Goal: Find specific page/section: Find specific page/section

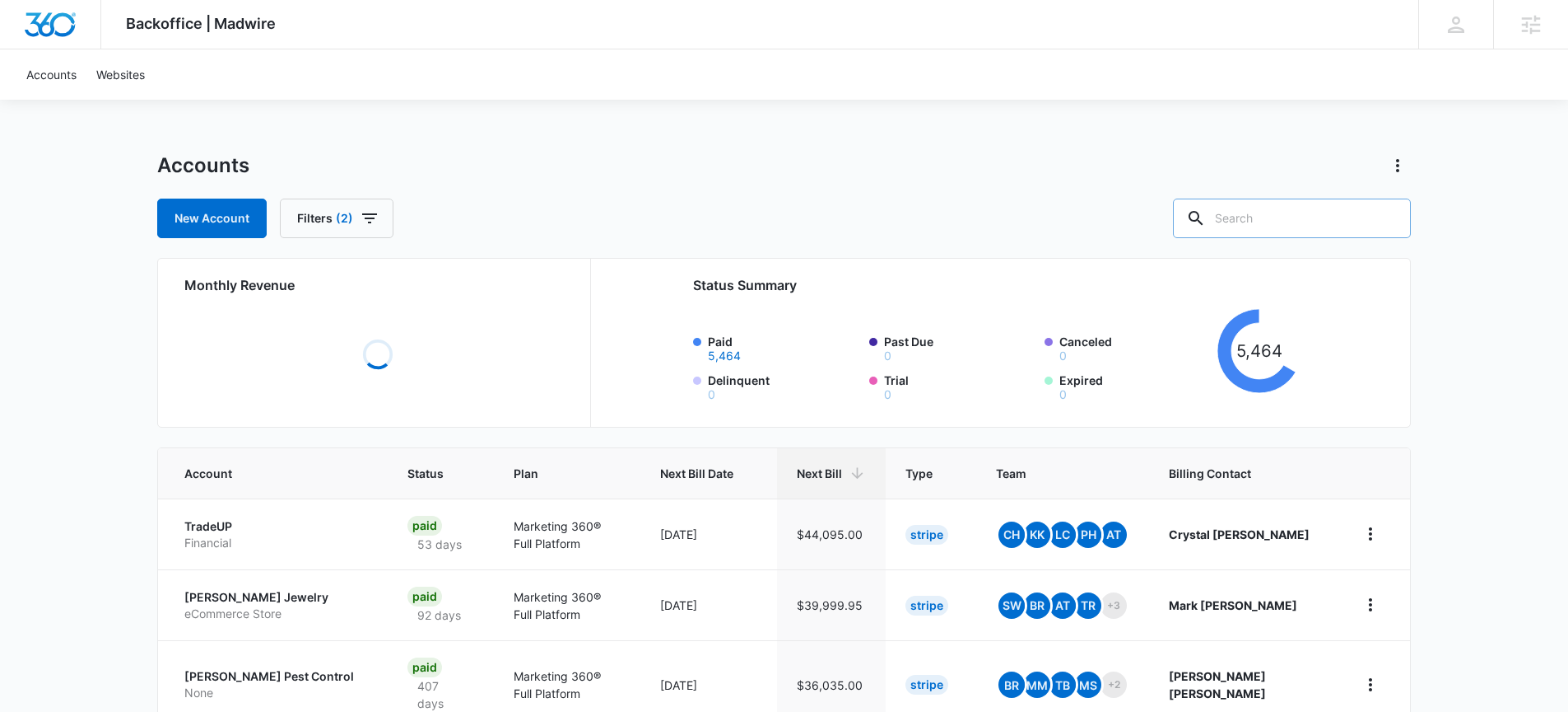
click at [1291, 203] on input "text" at bounding box center [1291, 218] width 238 height 40
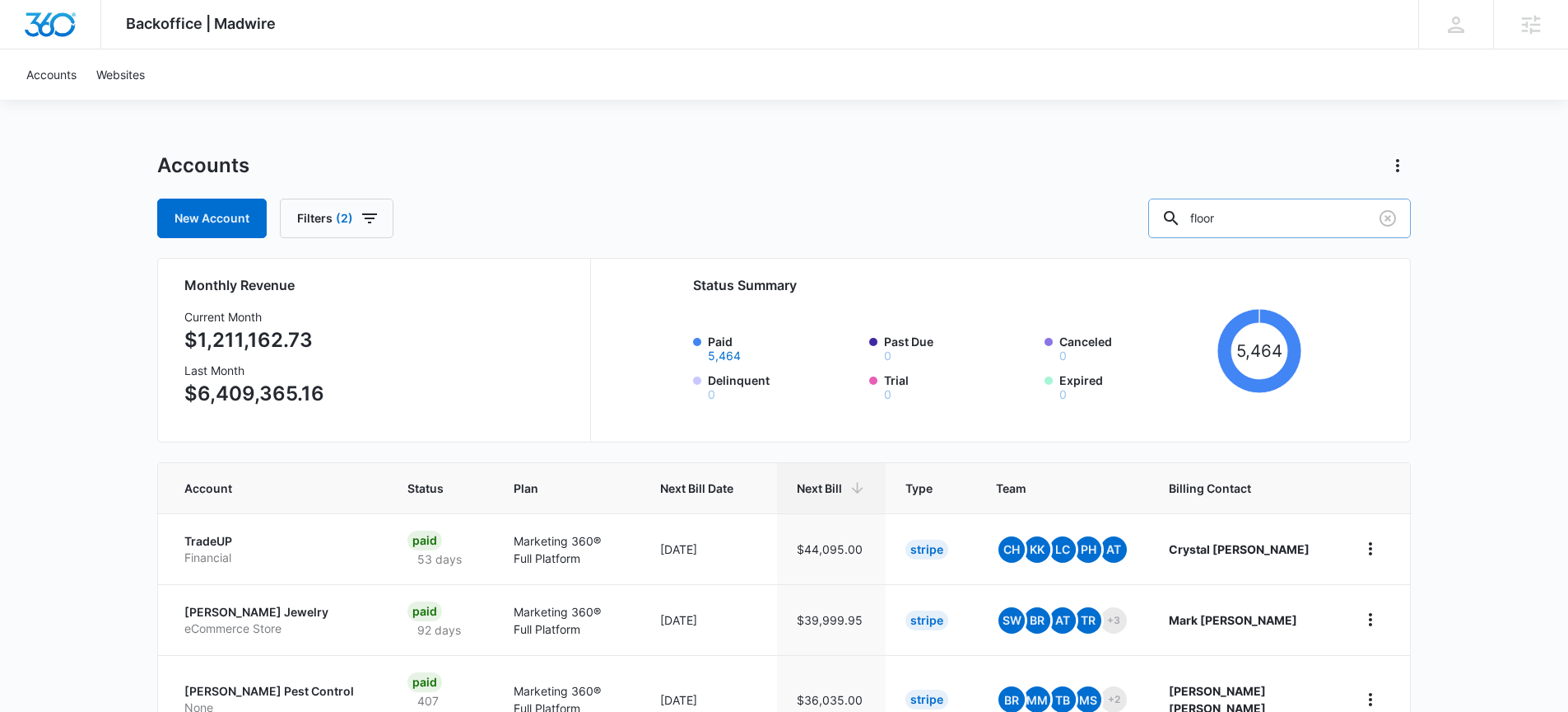
type input "floor"
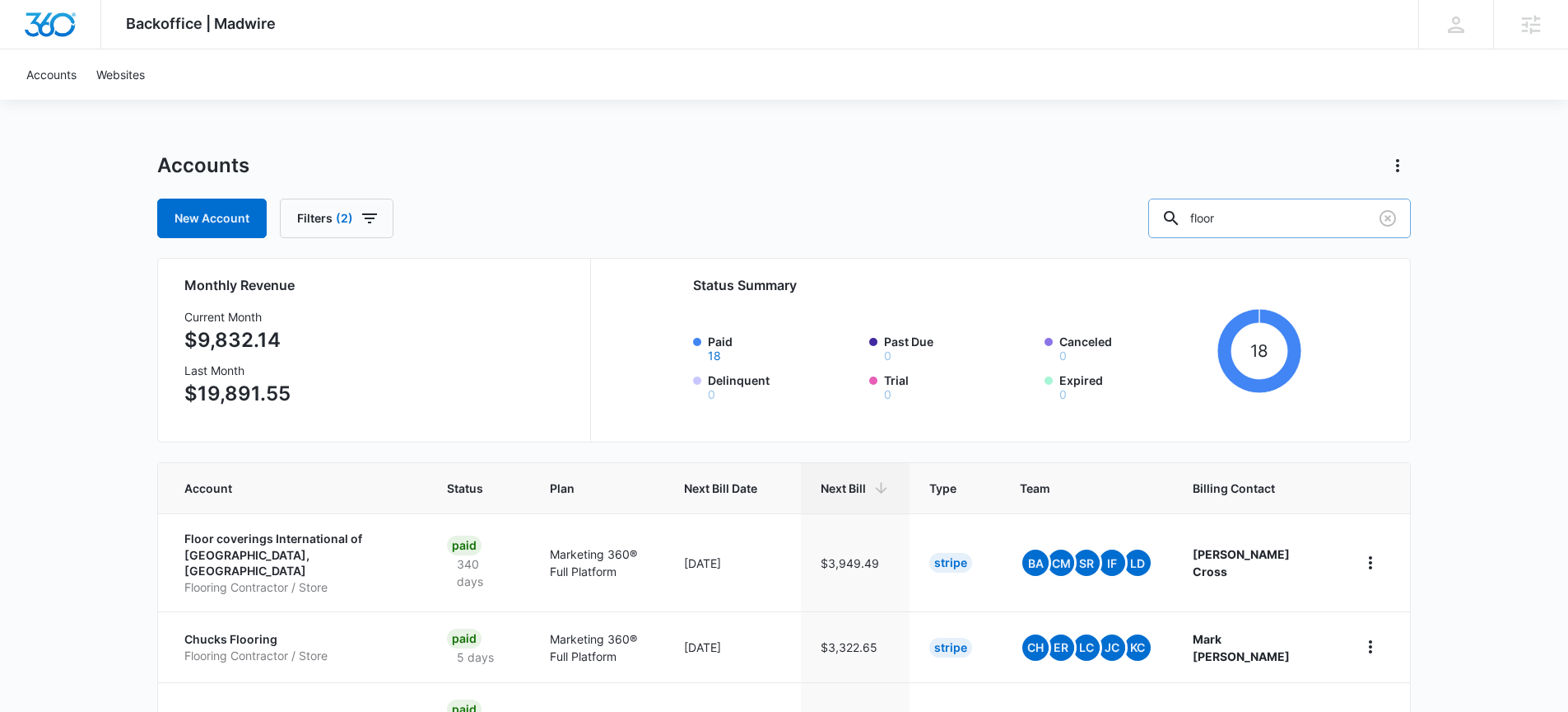
click at [1289, 224] on input "floor" at bounding box center [1279, 218] width 262 height 40
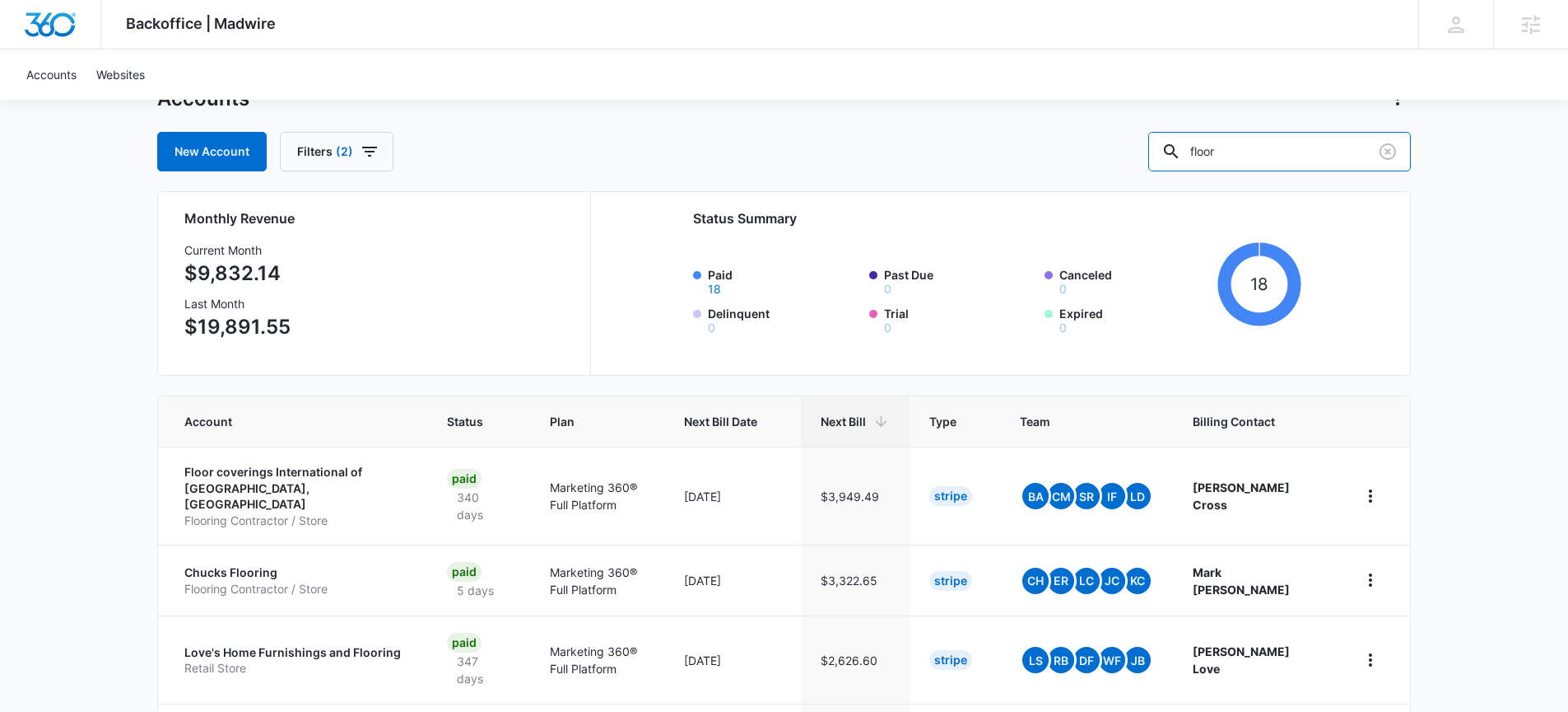
scroll to position [77, 0]
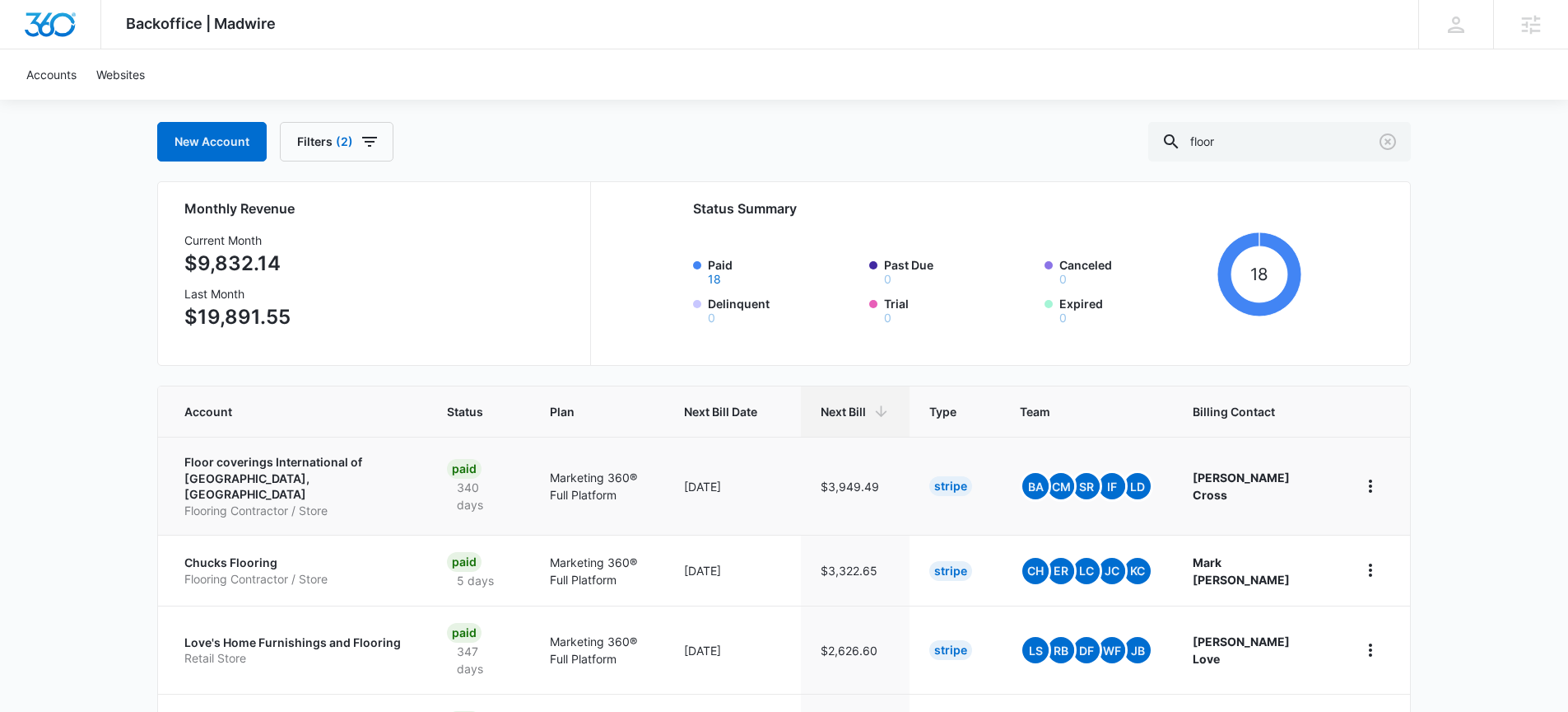
click at [227, 469] on p "Floor coverings International of [GEOGRAPHIC_DATA], [GEOGRAPHIC_DATA]" at bounding box center [297, 478] width 224 height 48
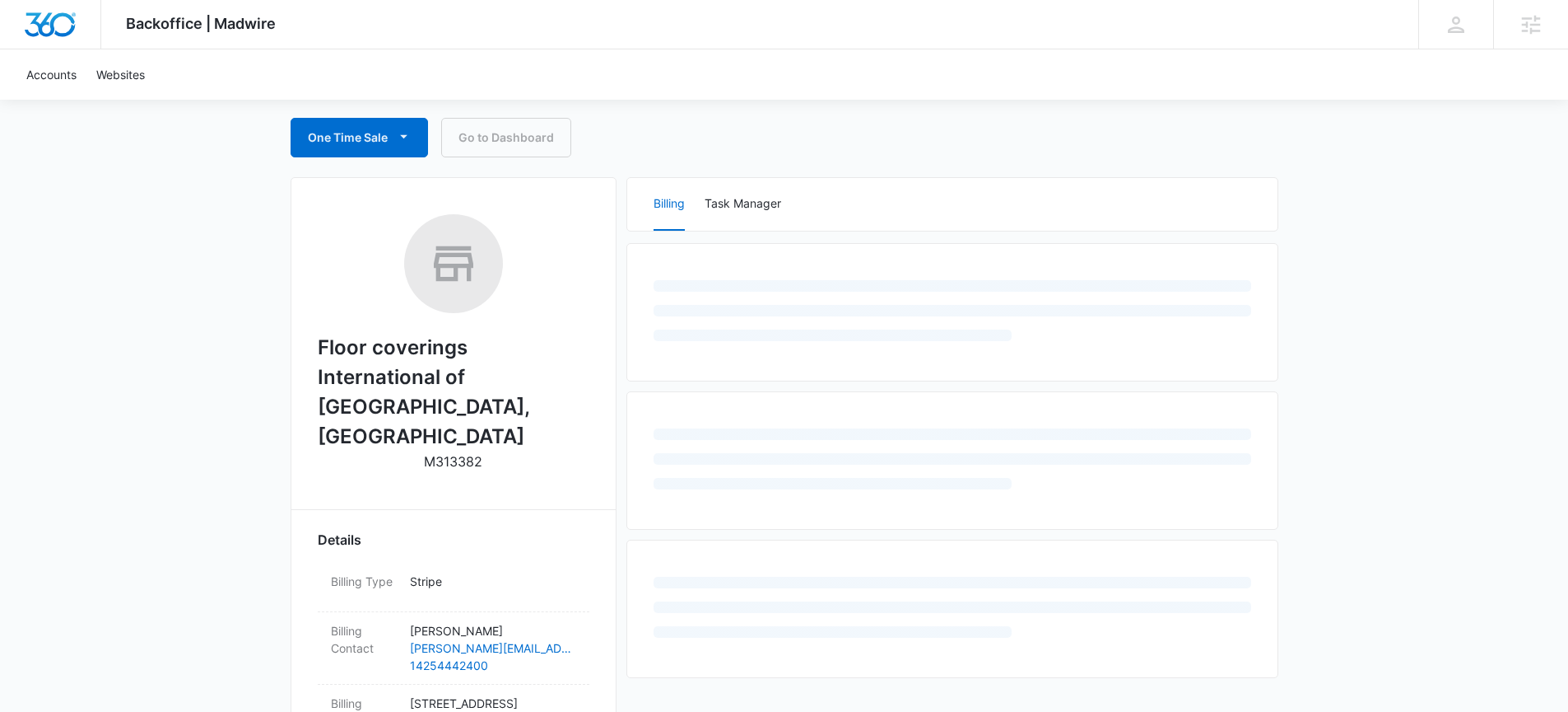
scroll to position [153, 0]
click at [380, 358] on h2 "Floor coverings International of [GEOGRAPHIC_DATA], [GEOGRAPHIC_DATA]" at bounding box center [453, 391] width 272 height 119
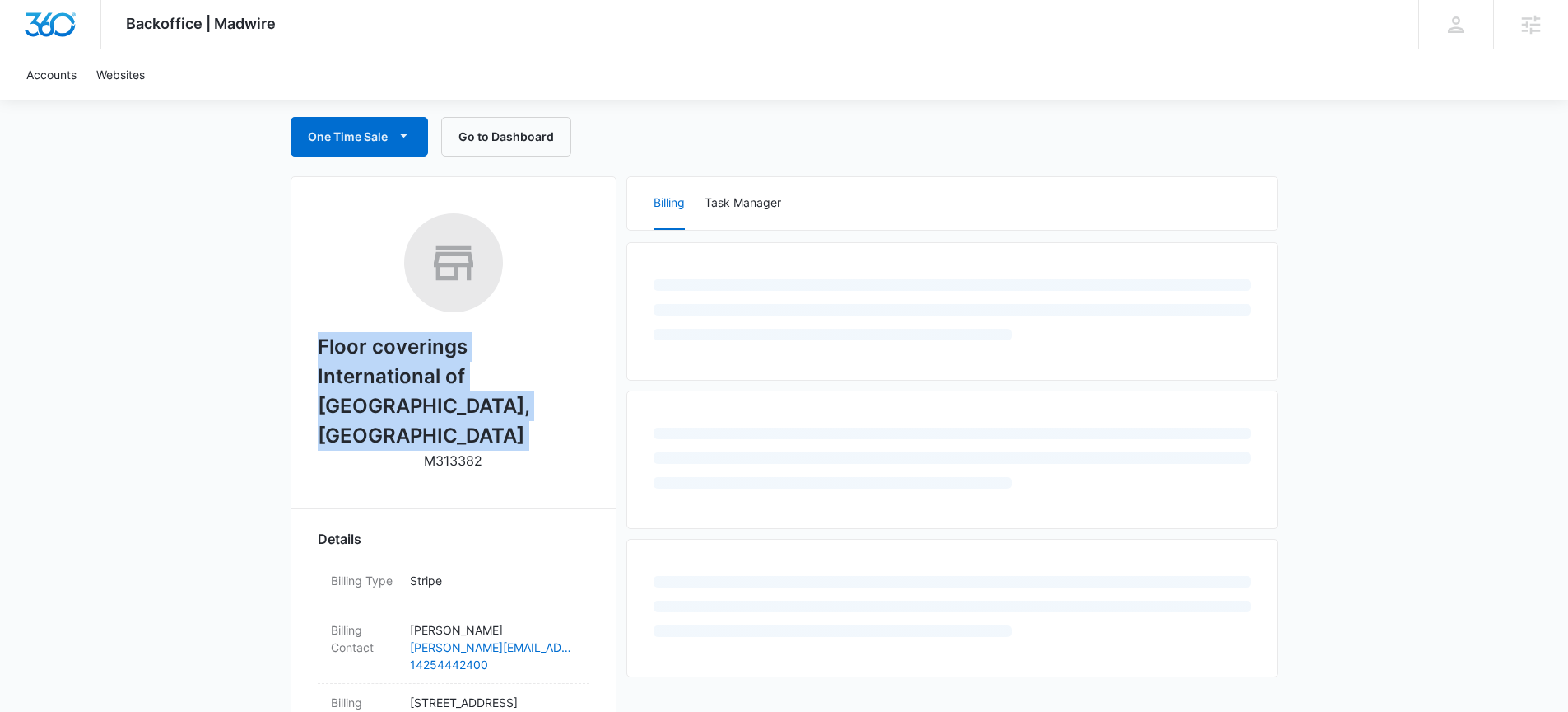
click at [380, 358] on h2 "Floor coverings International of [GEOGRAPHIC_DATA], [GEOGRAPHIC_DATA]" at bounding box center [453, 391] width 272 height 119
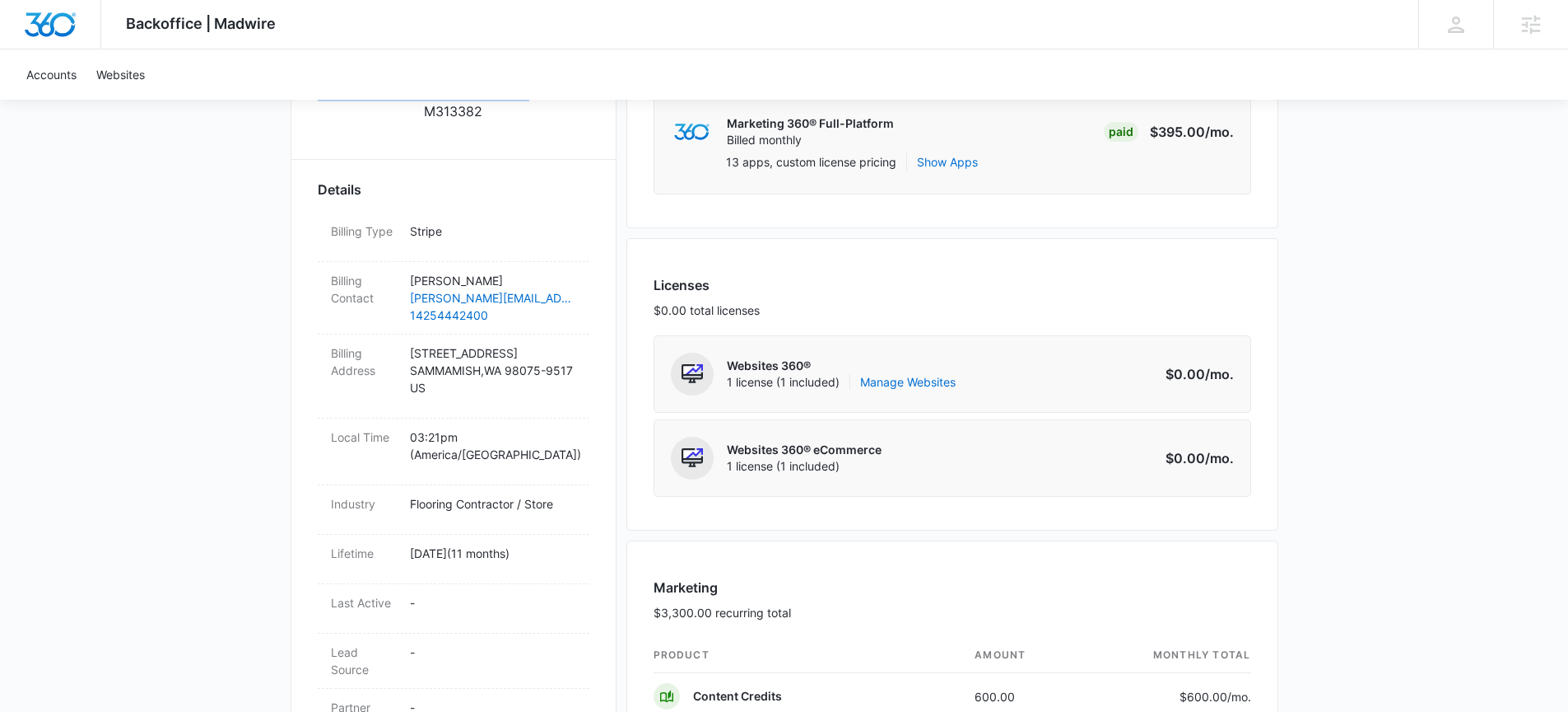
scroll to position [0, 0]
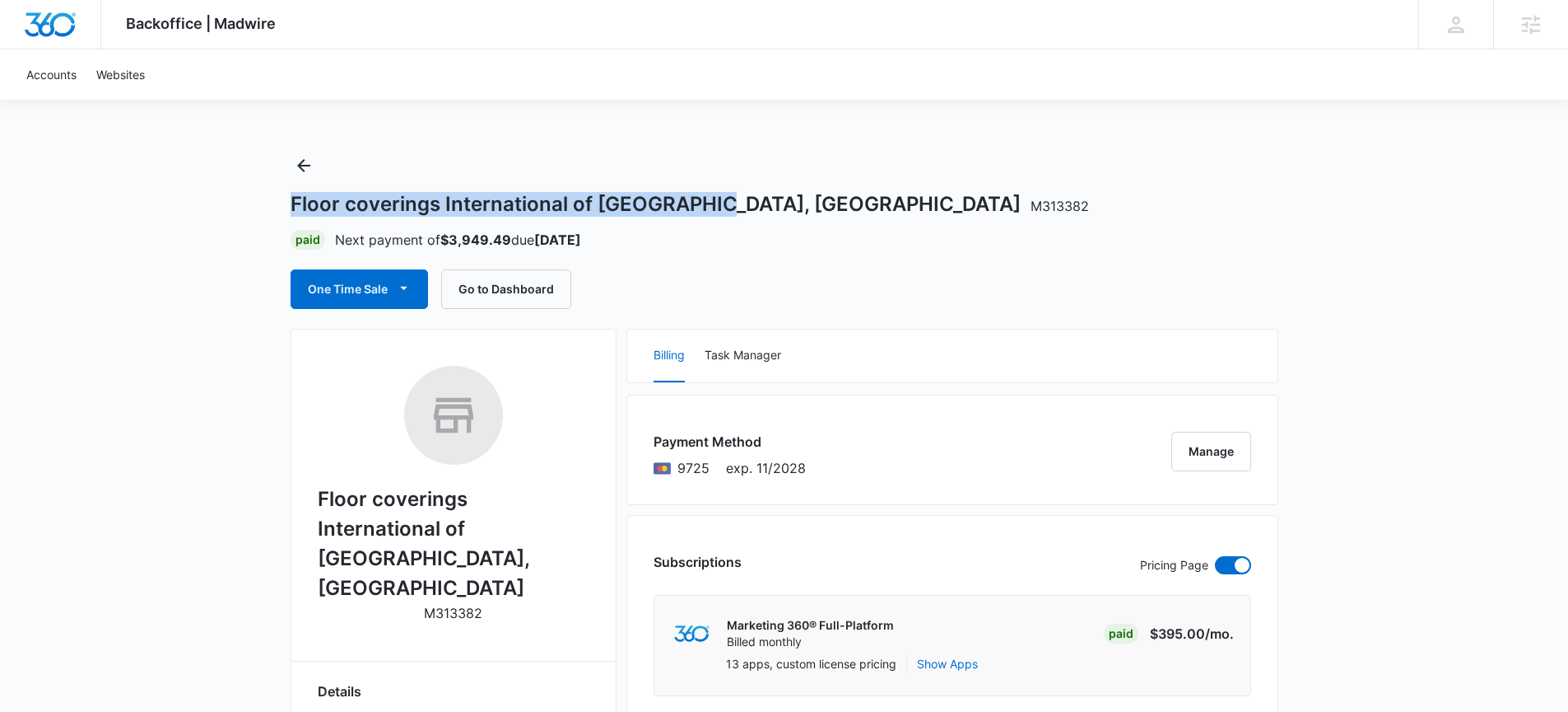
drag, startPoint x: 727, startPoint y: 196, endPoint x: 284, endPoint y: 193, distance: 443.0
copy h1 "Floor coverings International of [GEOGRAPHIC_DATA], [GEOGRAPHIC_DATA]"
click at [484, 298] on button "Go to Dashboard" at bounding box center [506, 289] width 130 height 40
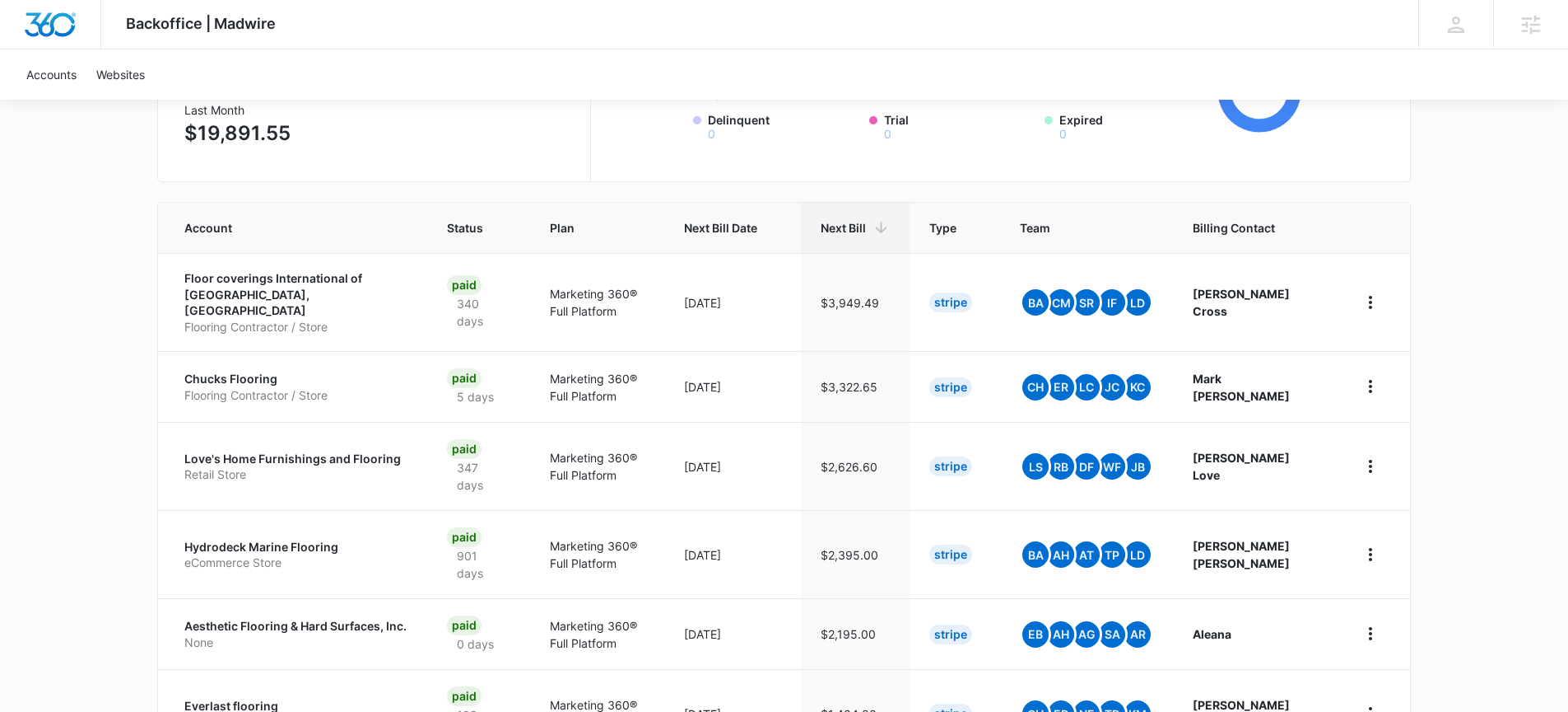
scroll to position [258, 0]
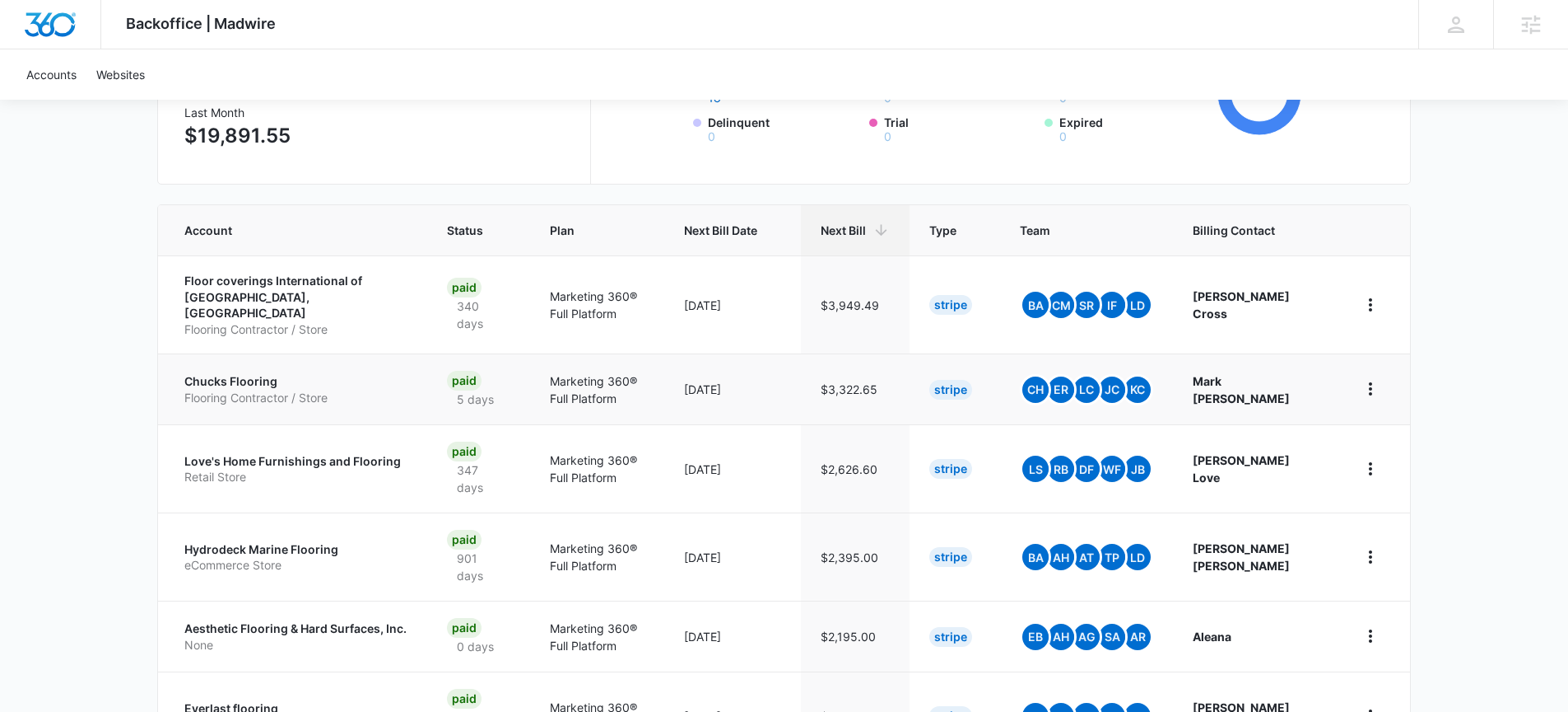
click at [263, 374] on p "Chucks Flooring" at bounding box center [297, 381] width 224 height 16
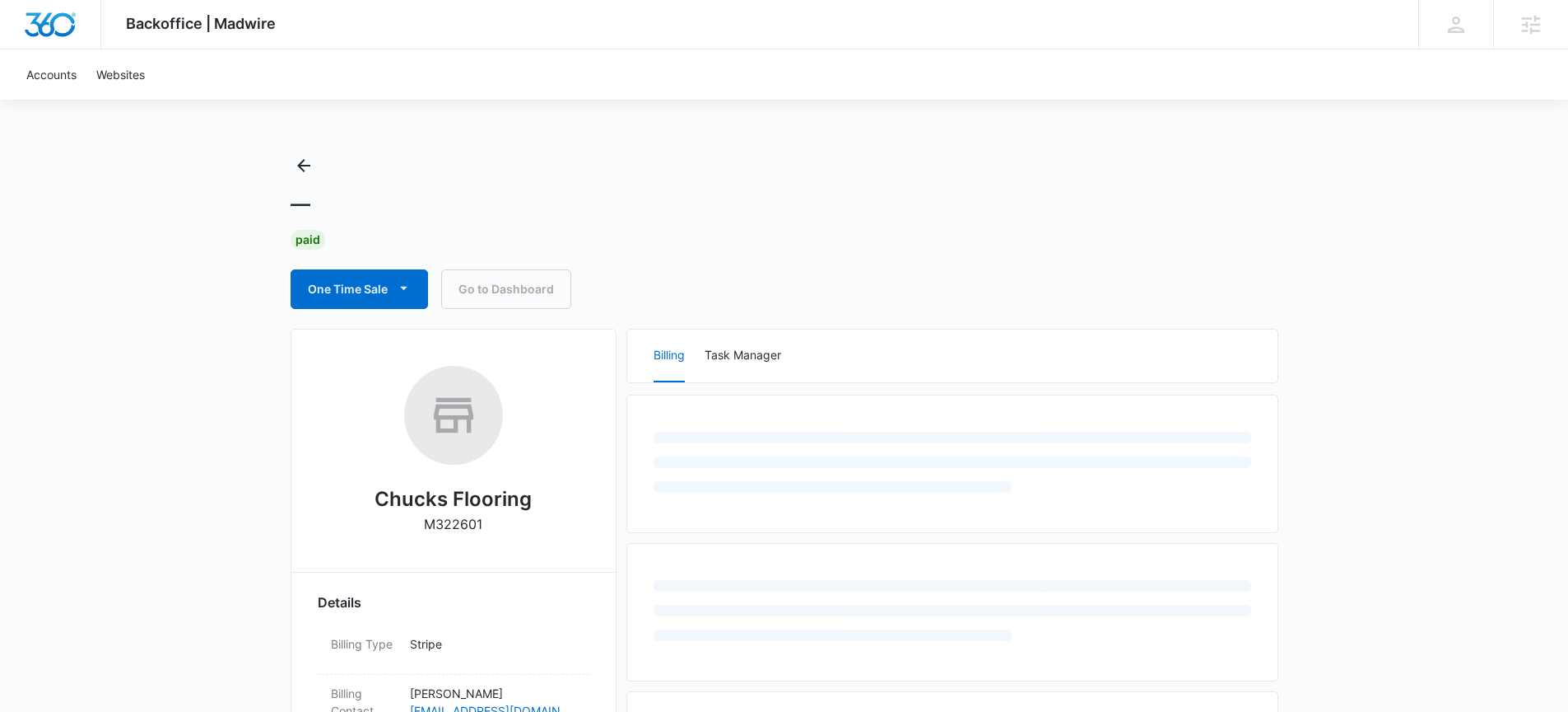
click at [475, 488] on h2 "Chucks Flooring" at bounding box center [453, 499] width 157 height 29
click at [475, 491] on h2 "Chucks Flooring" at bounding box center [453, 499] width 157 height 29
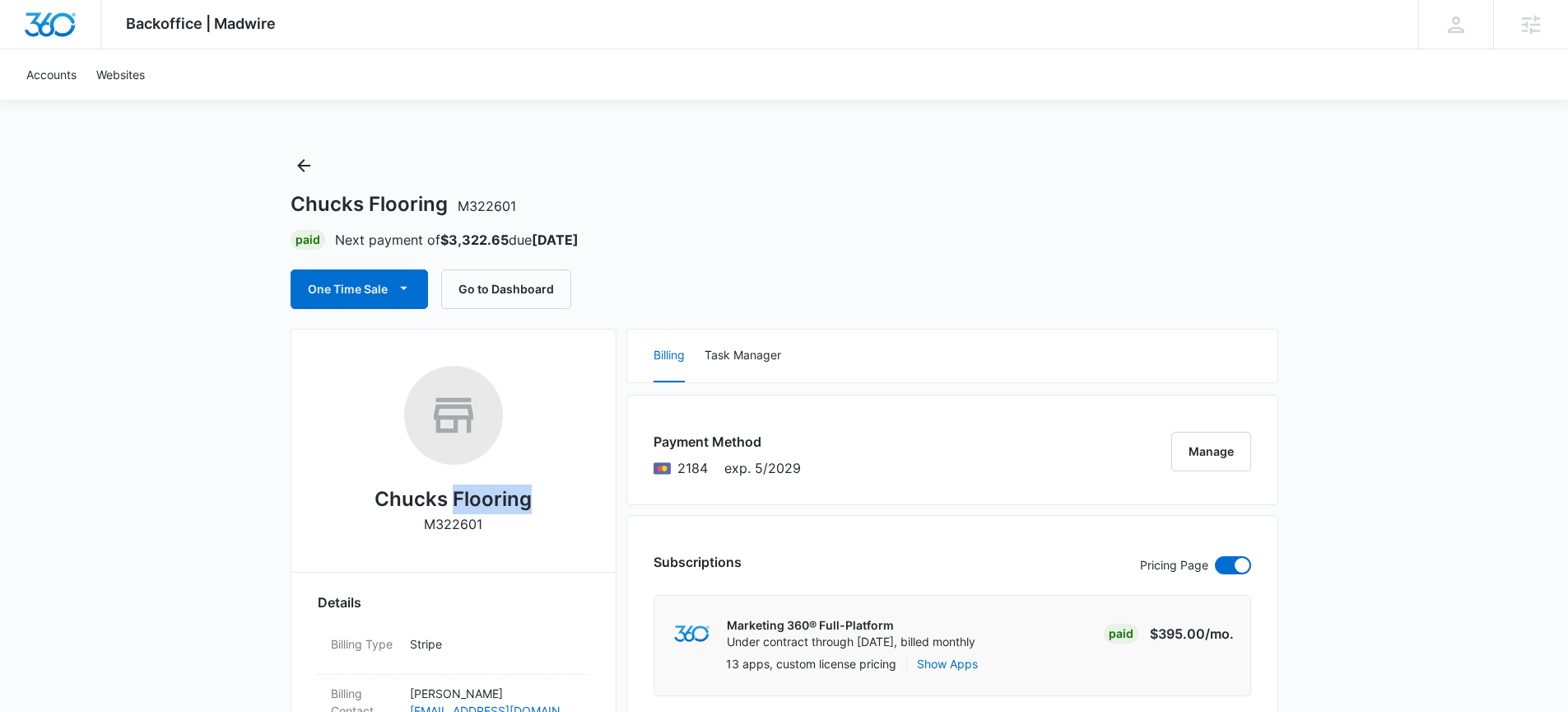
click at [474, 494] on h2 "Chucks Flooring" at bounding box center [453, 499] width 157 height 29
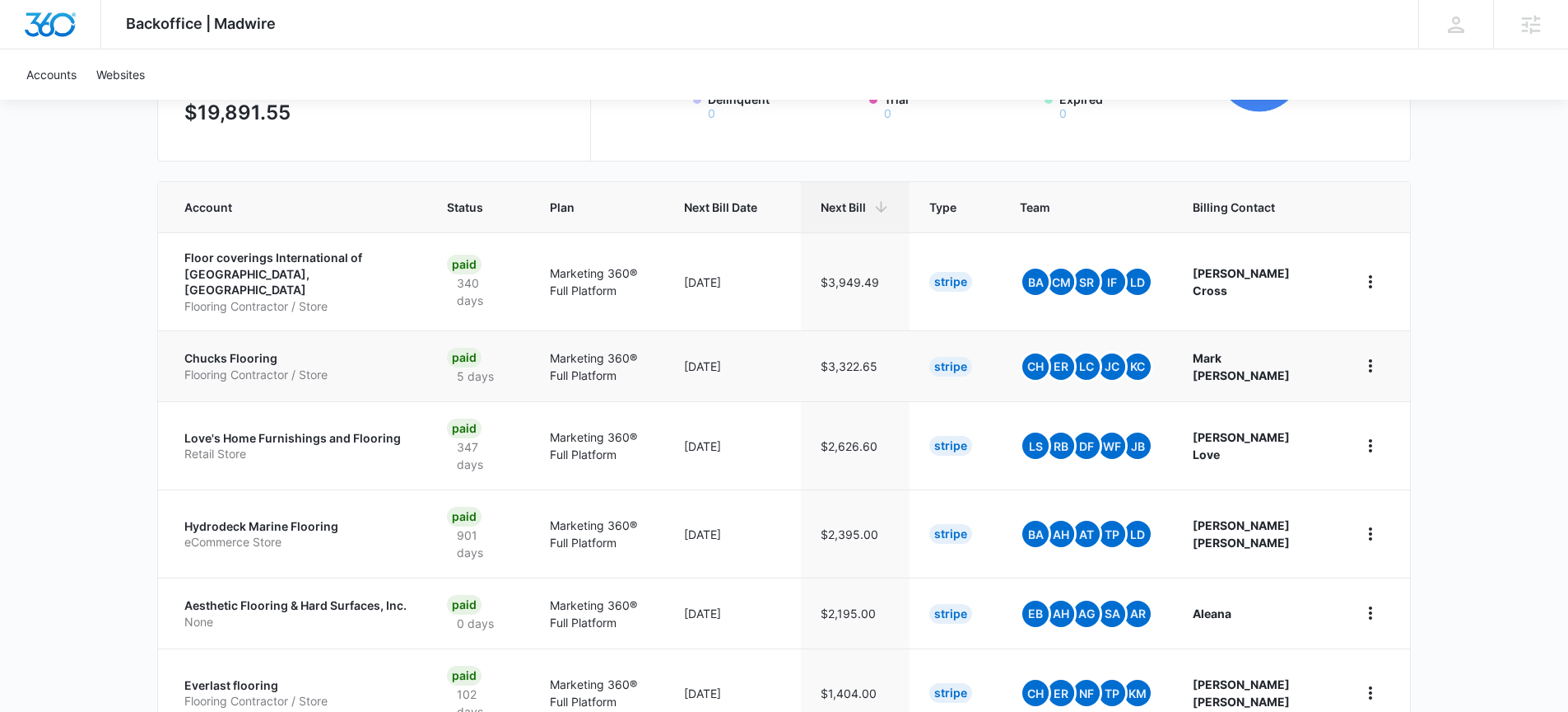
scroll to position [383, 0]
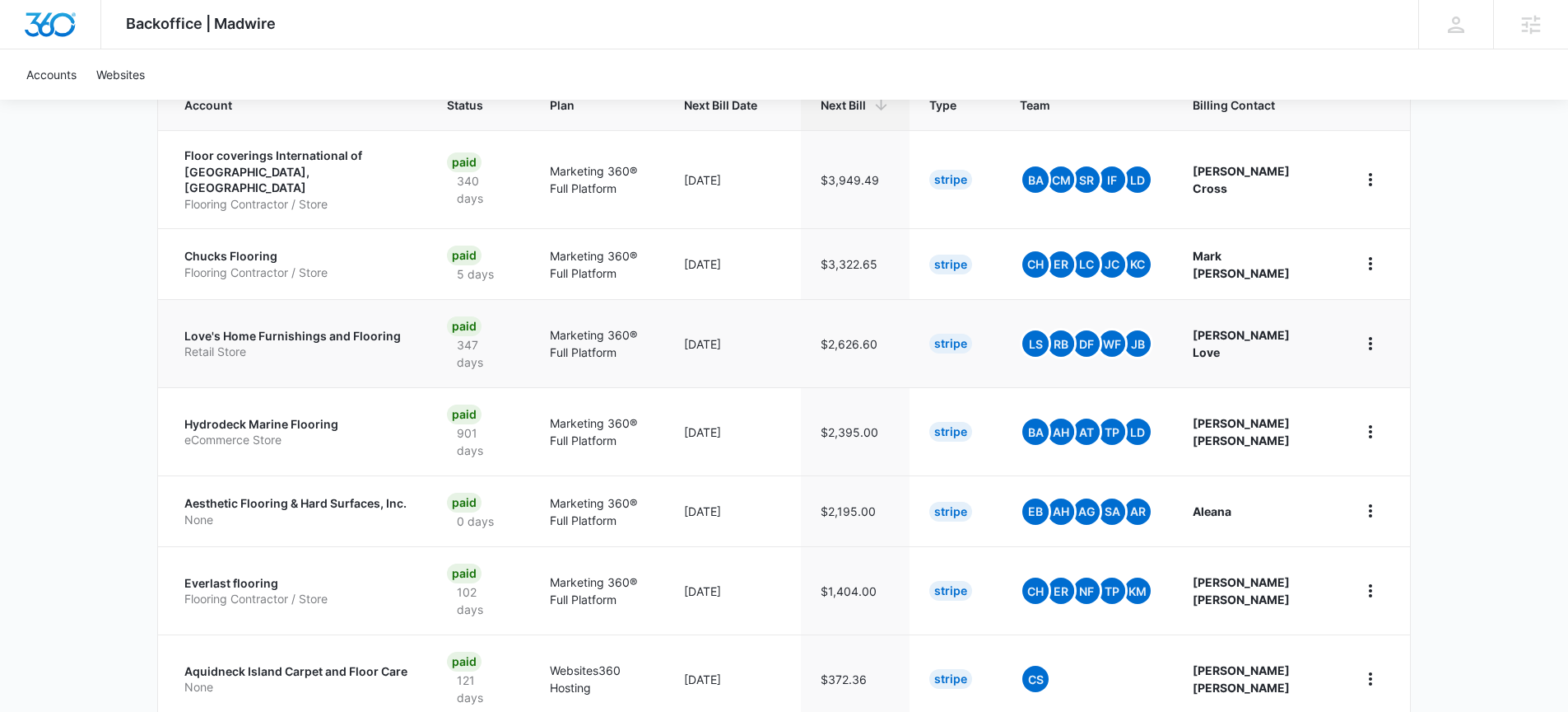
click at [306, 343] on p "Retail Store" at bounding box center [297, 351] width 224 height 16
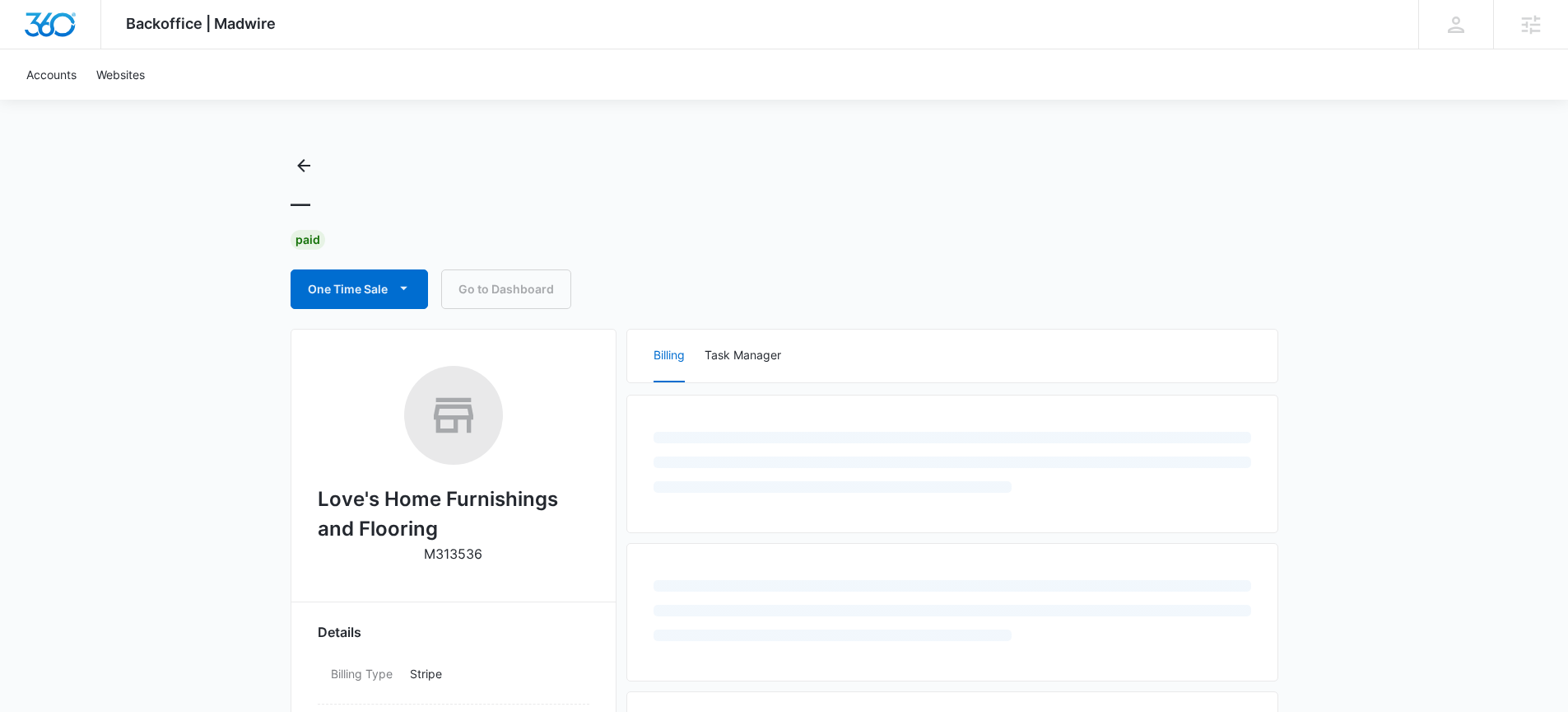
click at [457, 503] on h2 "Love's Home Furnishings and Flooring" at bounding box center [453, 514] width 272 height 60
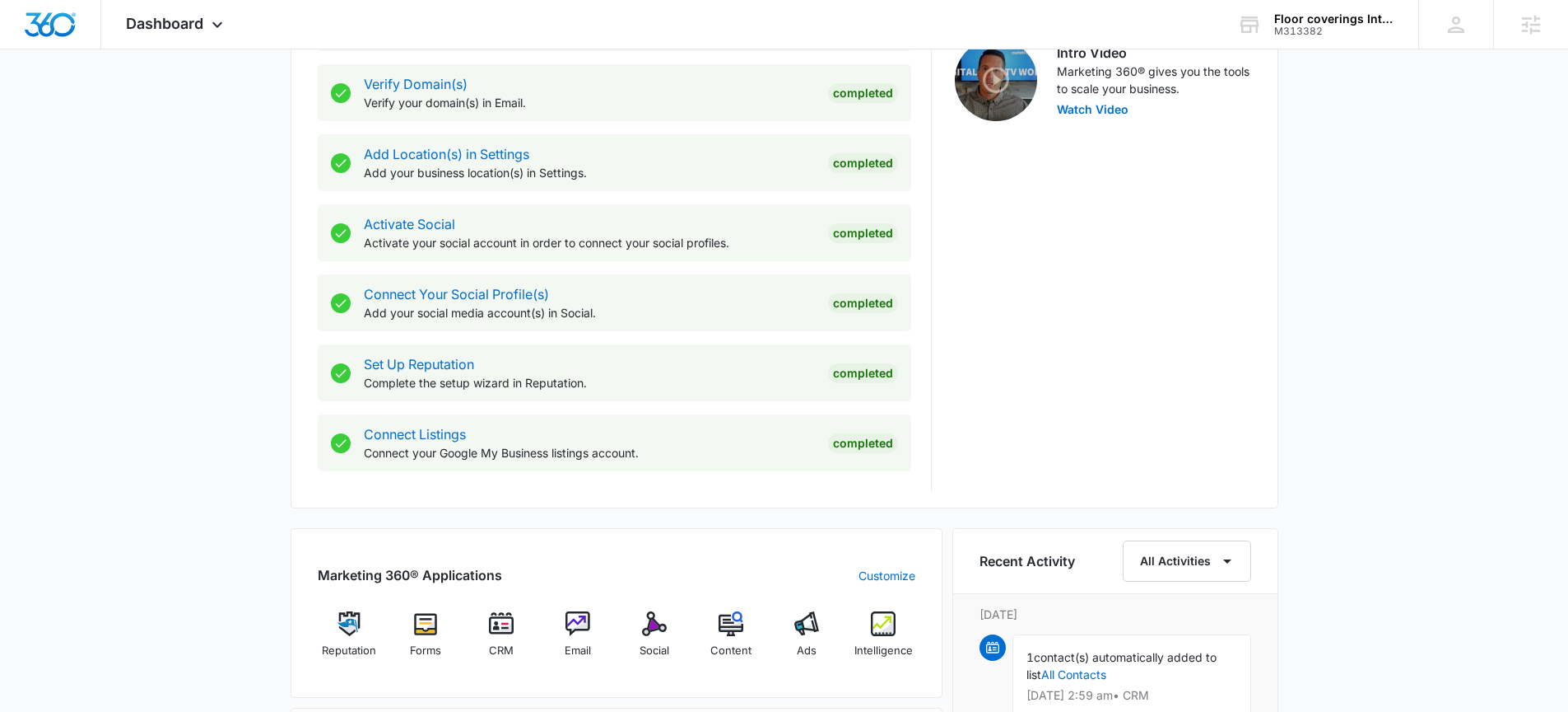
scroll to position [603, 0]
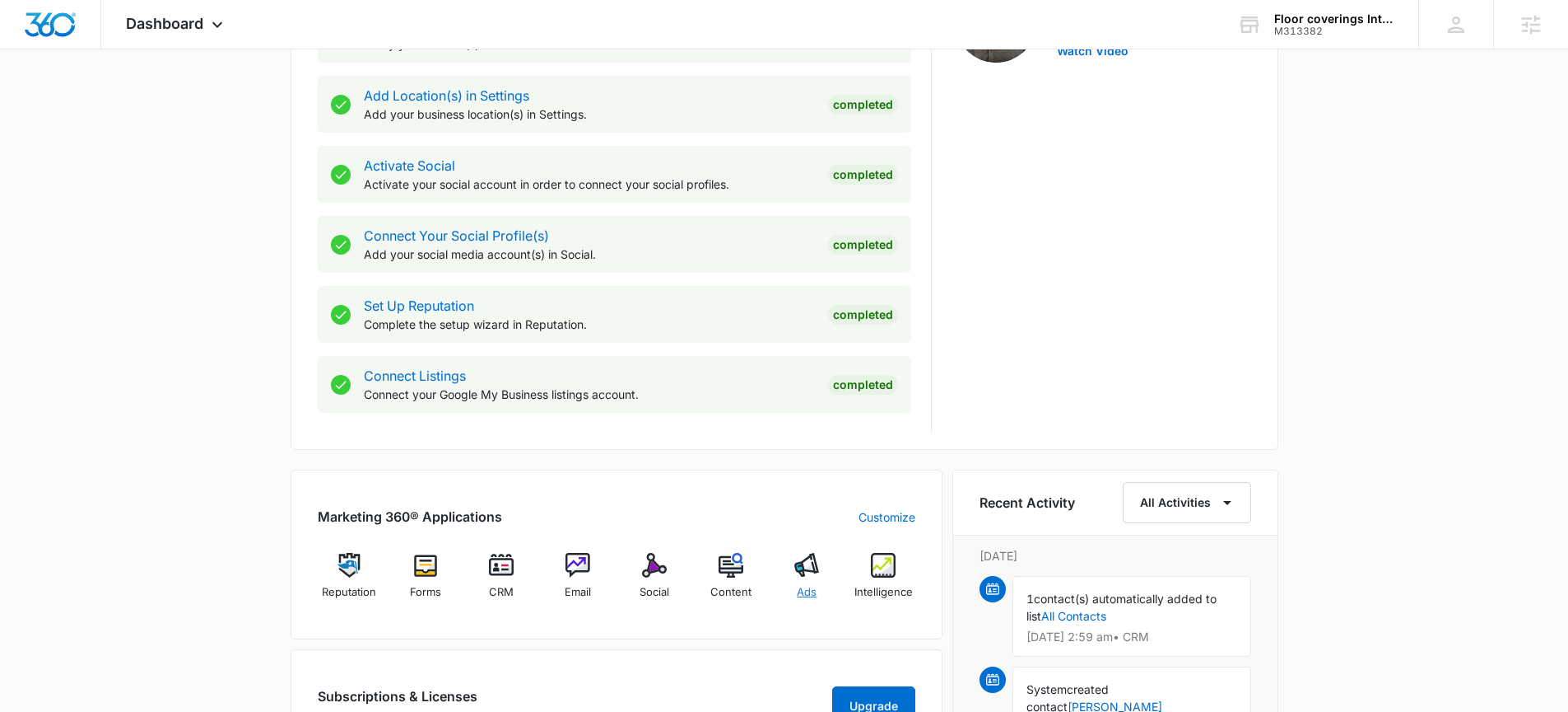
click at [805, 571] on img at bounding box center [807, 565] width 25 height 25
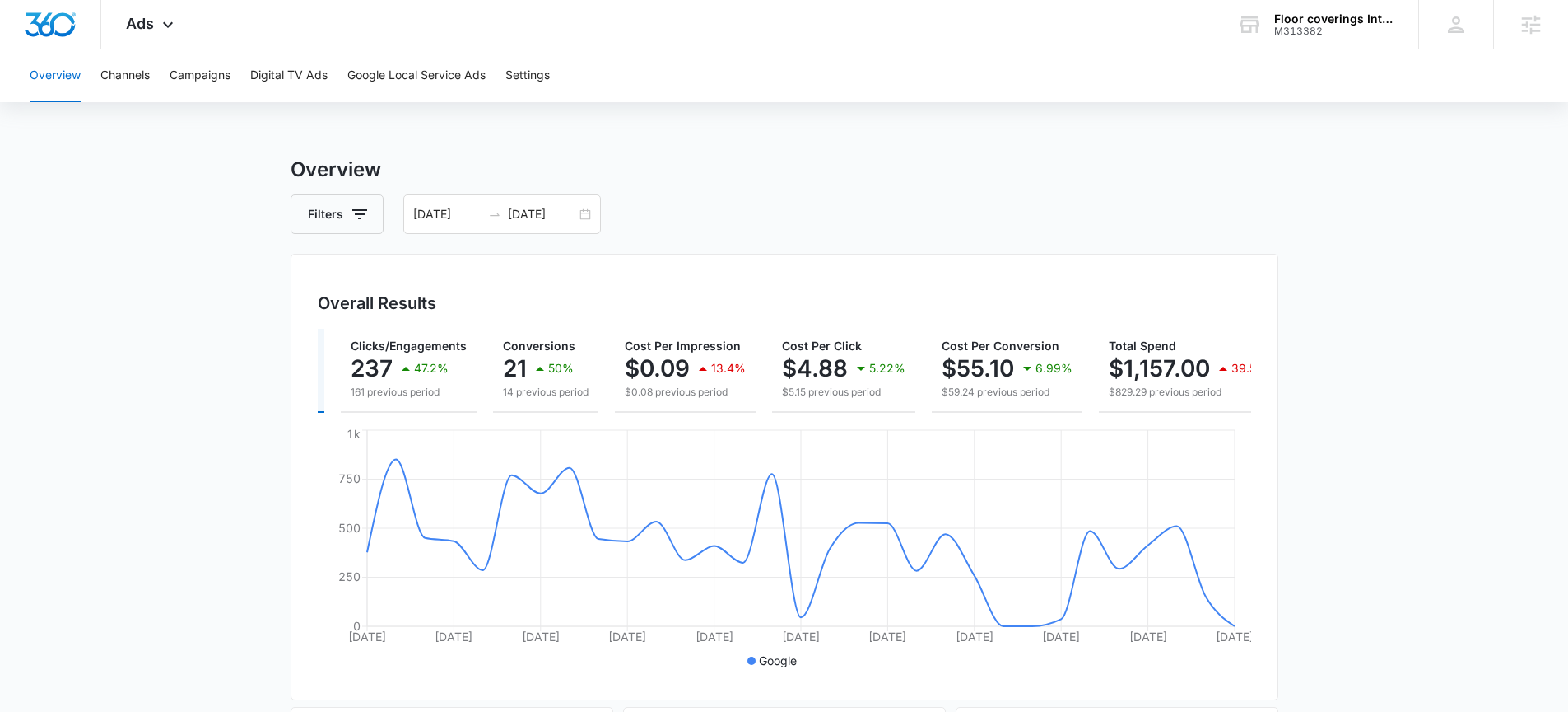
scroll to position [0, 176]
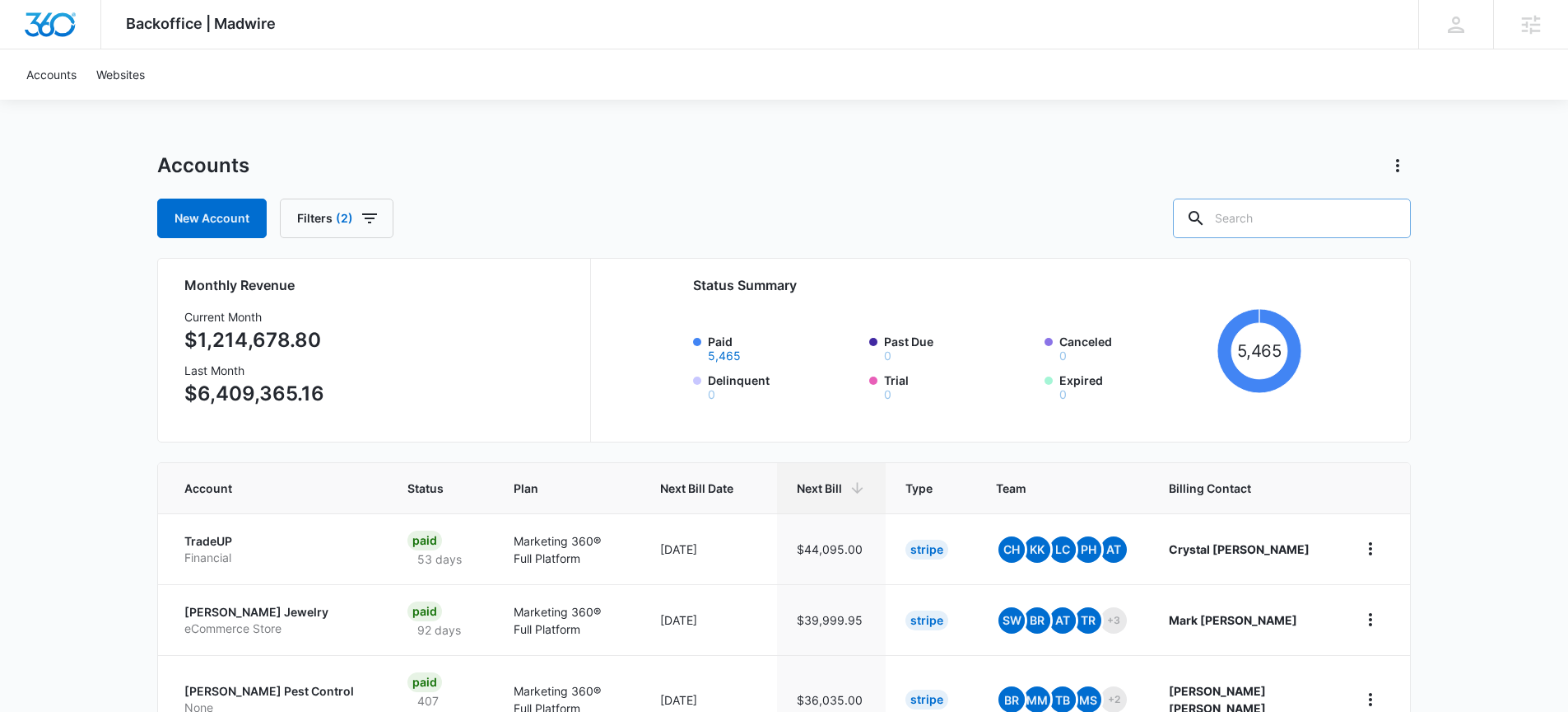
click at [1289, 228] on input "text" at bounding box center [1291, 218] width 238 height 40
type input "floor"
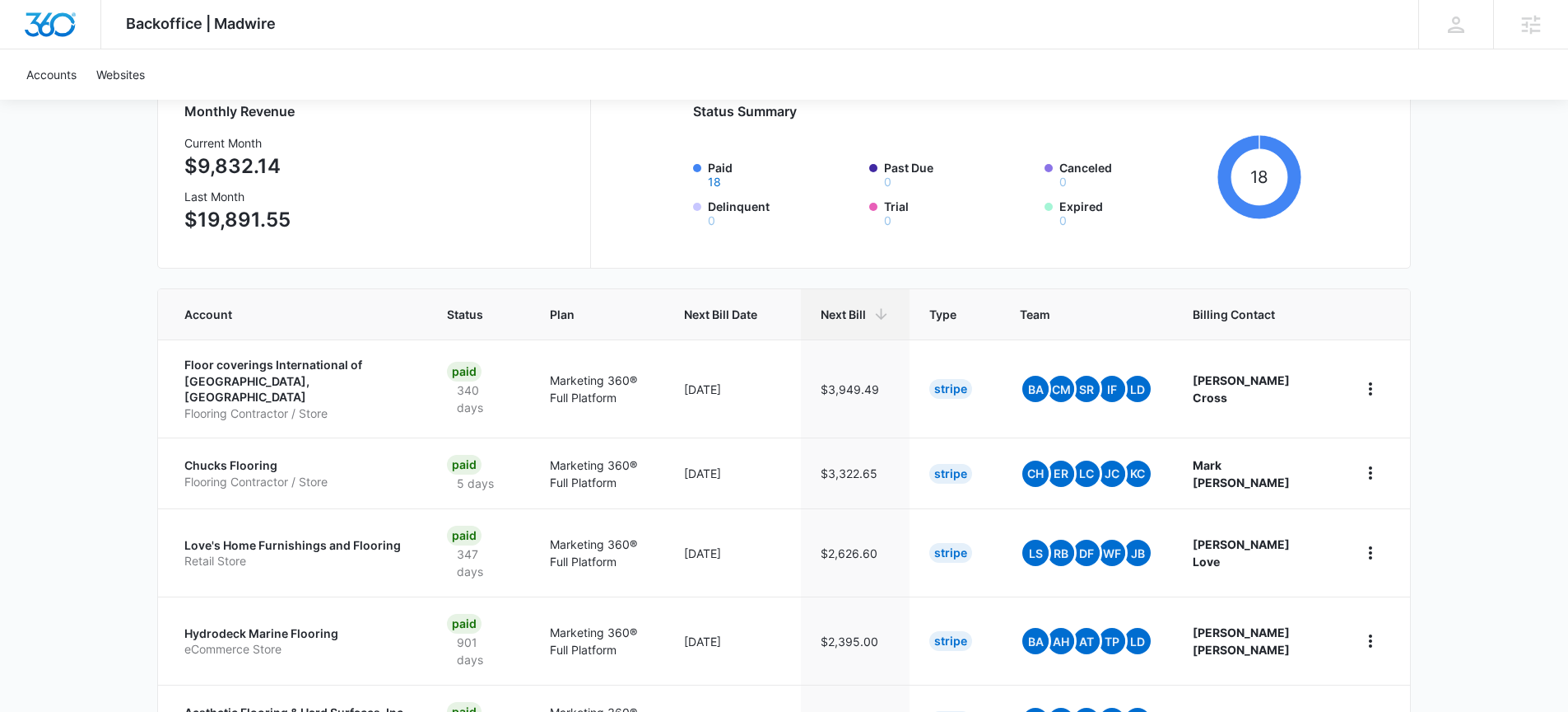
scroll to position [173, 0]
